Goal: Find specific page/section: Find specific page/section

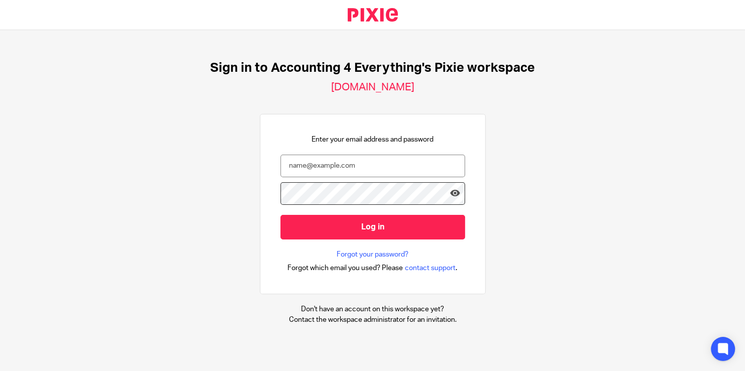
click at [354, 167] on input "email" at bounding box center [372, 165] width 185 height 23
drag, startPoint x: 298, startPoint y: 166, endPoint x: 277, endPoint y: 162, distance: 20.9
click at [280, 162] on input "CTr" at bounding box center [372, 165] width 185 height 23
type input "[EMAIL_ADDRESS][DOMAIN_NAME]"
click at [280, 215] on input "Log in" at bounding box center [372, 227] width 185 height 25
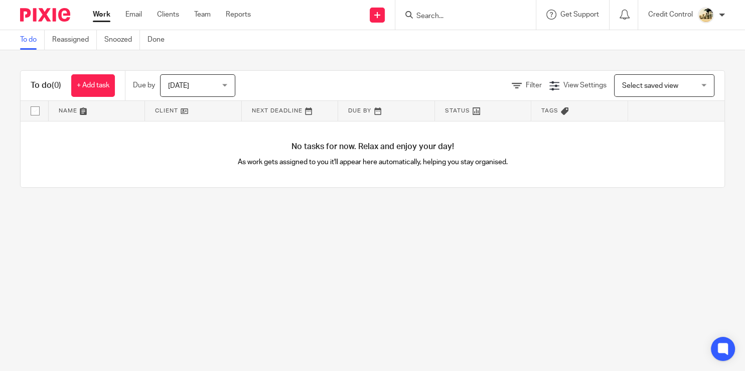
click at [432, 17] on input "Search" at bounding box center [460, 16] width 90 height 9
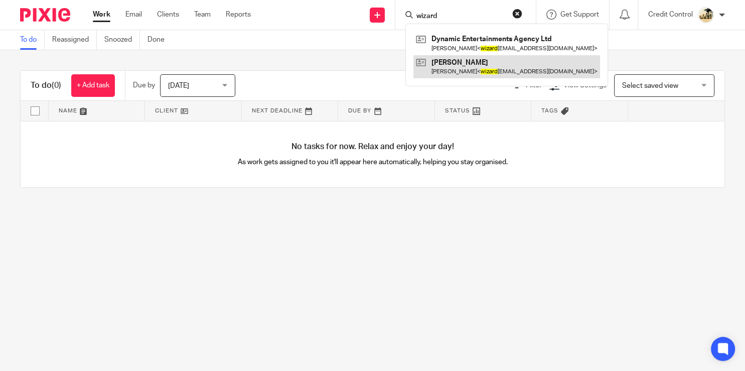
type input "wizard"
click at [483, 67] on link at bounding box center [506, 66] width 187 height 23
